Goal: Check status: Check status

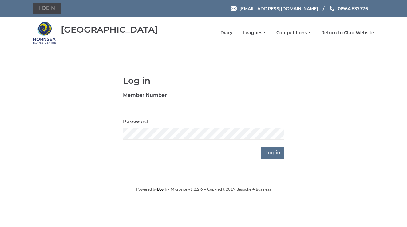
type input "1105"
click at [269, 153] on input "Log in" at bounding box center [272, 153] width 23 height 12
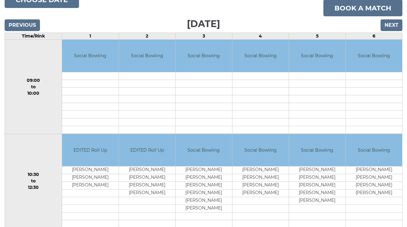
scroll to position [87, 0]
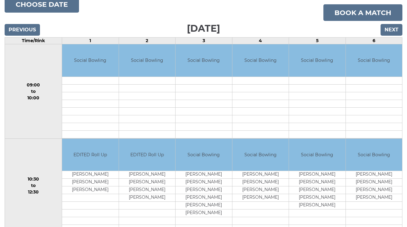
click at [389, 24] on input "Next" at bounding box center [392, 30] width 22 height 12
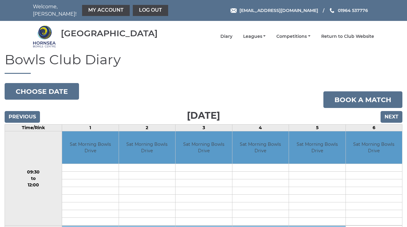
click at [391, 113] on input "Next" at bounding box center [392, 117] width 22 height 12
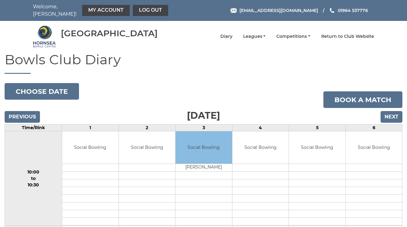
click at [391, 113] on input "Next" at bounding box center [392, 117] width 22 height 12
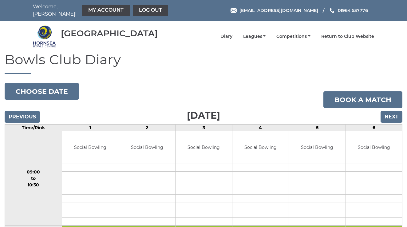
click at [391, 113] on input "Next" at bounding box center [392, 117] width 22 height 12
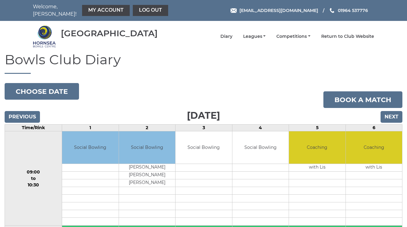
click at [392, 112] on input "Next" at bounding box center [392, 117] width 22 height 12
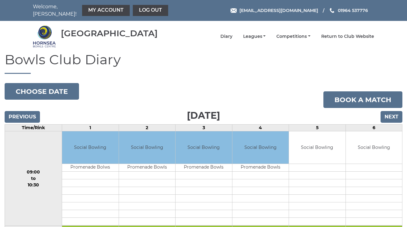
click at [388, 114] on input "Next" at bounding box center [392, 117] width 22 height 12
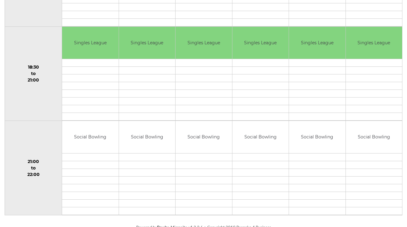
scroll to position [575, 0]
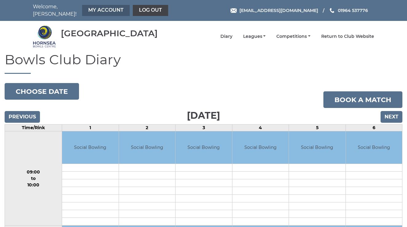
click at [90, 9] on link "My Account" at bounding box center [106, 10] width 48 height 11
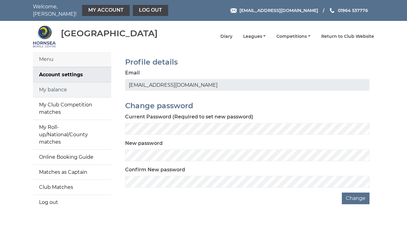
click at [61, 85] on link "My balance" at bounding box center [72, 89] width 78 height 15
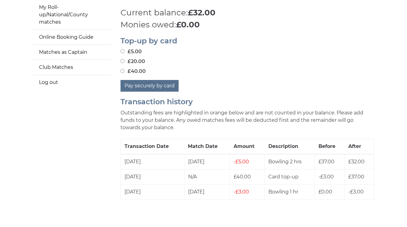
scroll to position [119, 0]
